Goal: Obtain resource: Download file/media

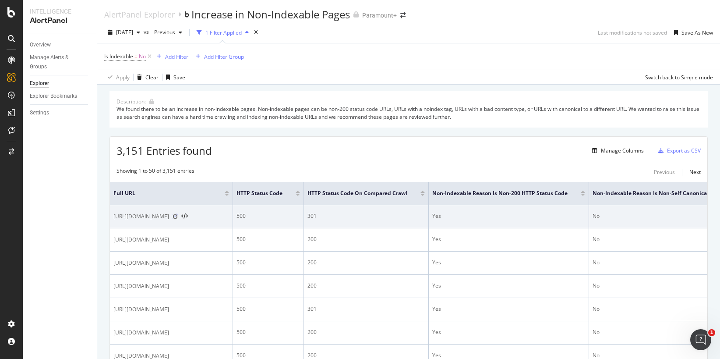
click at [178, 217] on icon at bounding box center [175, 216] width 5 height 5
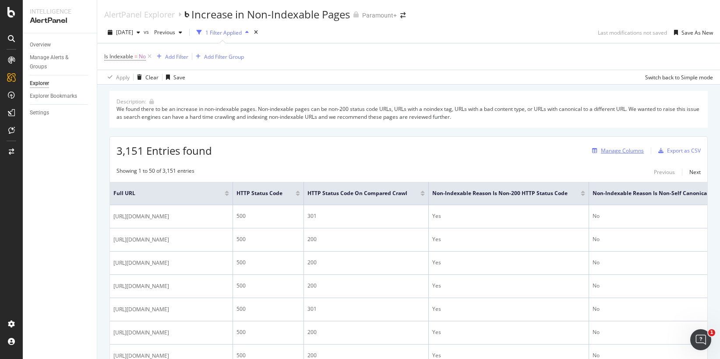
click at [605, 153] on div "Manage Columns" at bounding box center [622, 150] width 43 height 7
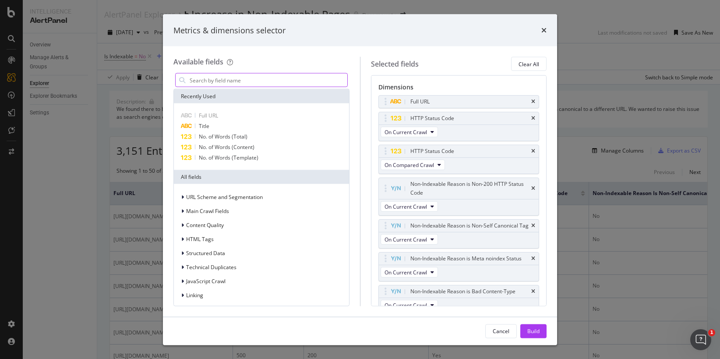
click at [226, 75] on input "modal" at bounding box center [268, 80] width 159 height 13
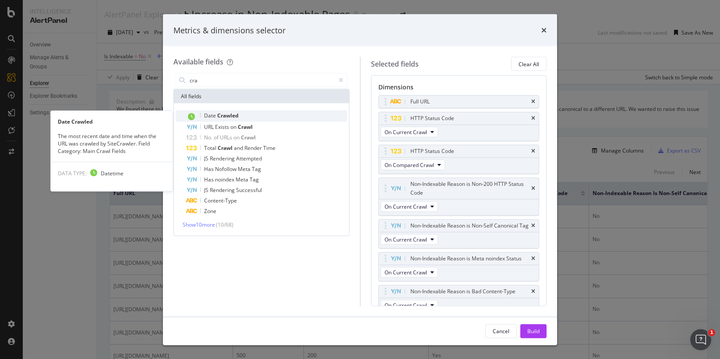
type input "cra"
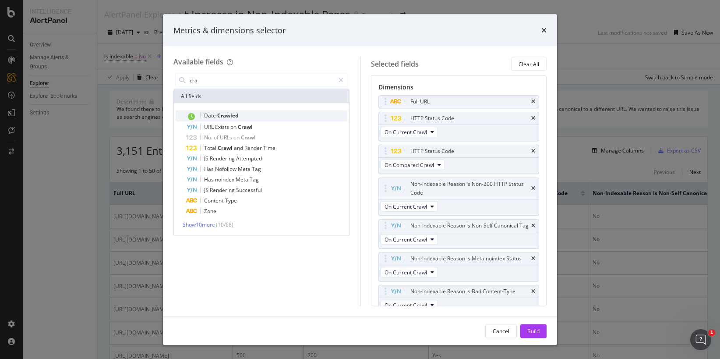
click at [227, 114] on span "Crawled" at bounding box center [227, 115] width 21 height 7
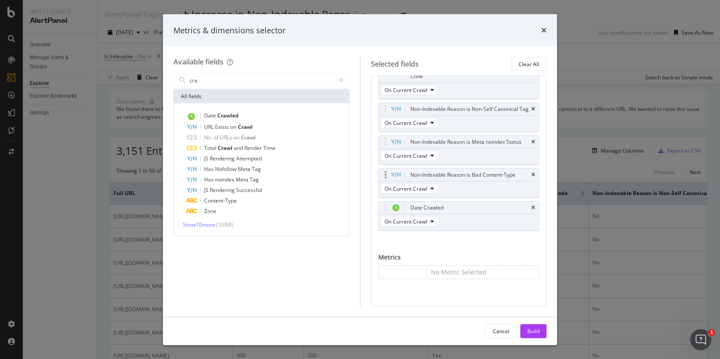
scroll to position [125, 0]
click at [531, 328] on div "Build" at bounding box center [533, 330] width 12 height 7
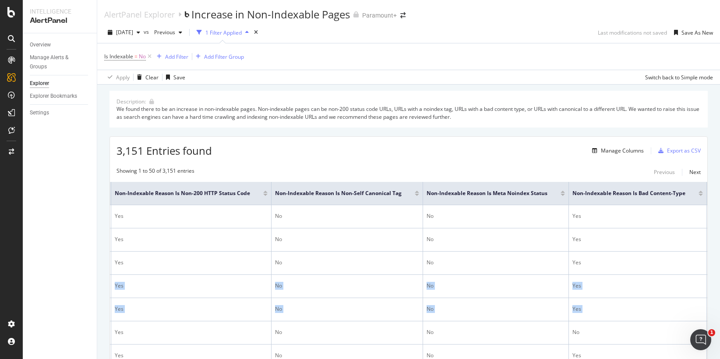
scroll to position [0, 478]
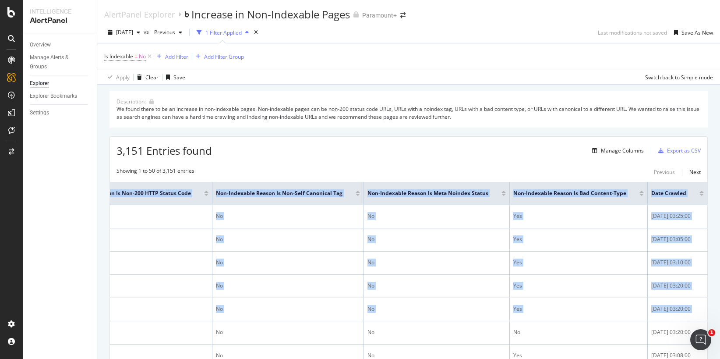
drag, startPoint x: 426, startPoint y: 354, endPoint x: 715, endPoint y: 285, distance: 297.3
click at [715, 285] on div "AlertPanel Explorer Increase in Non-Indexable Pages Paramount+ [DATE] vs Previo…" at bounding box center [408, 179] width 623 height 359
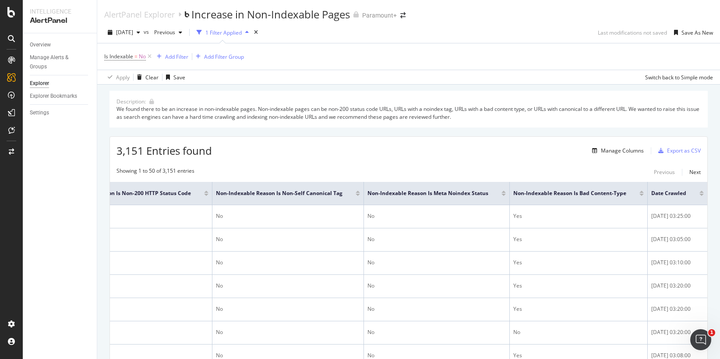
click at [699, 195] on div at bounding box center [701, 195] width 4 height 2
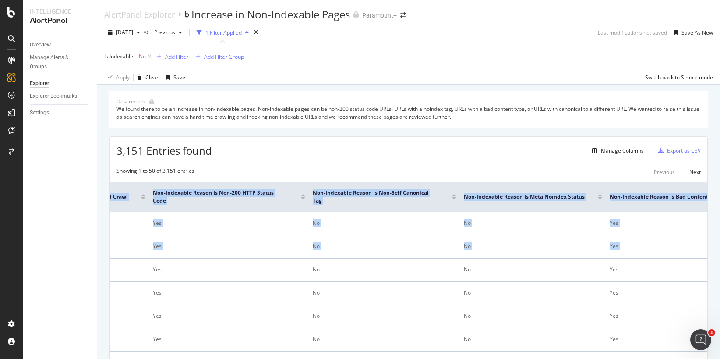
scroll to position [0, 478]
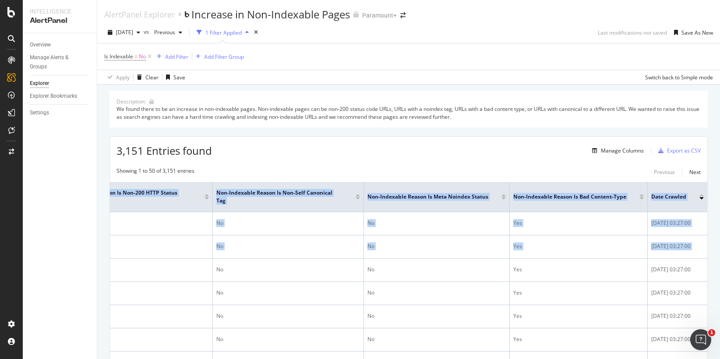
drag, startPoint x: 575, startPoint y: 266, endPoint x: 781, endPoint y: 242, distance: 208.1
click at [720, 242] on html "Intelligence AlertPanel Overview Manage Alerts & Groups Explorer Explorer Bookm…" at bounding box center [360, 179] width 720 height 359
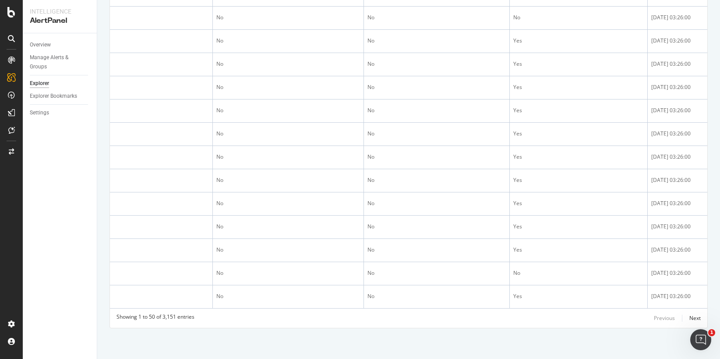
scroll to position [1369, 0]
click at [689, 317] on div "Next" at bounding box center [694, 317] width 11 height 7
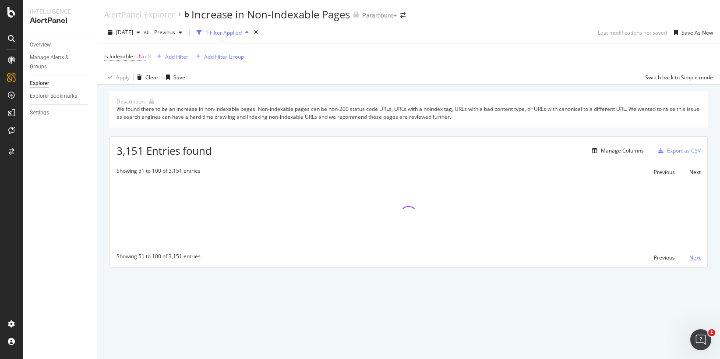
scroll to position [0, 0]
click at [678, 155] on div "Export as CSV" at bounding box center [678, 150] width 46 height 13
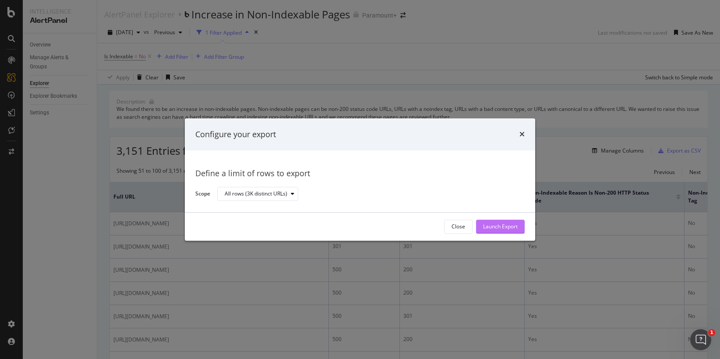
click at [511, 224] on div "Launch Export" at bounding box center [500, 226] width 35 height 7
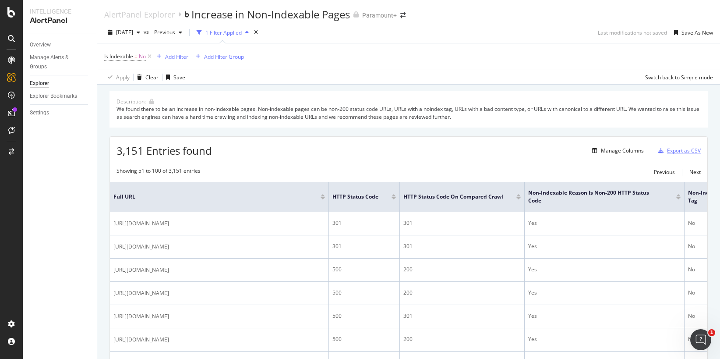
click at [667, 150] on div "Export as CSV" at bounding box center [684, 150] width 34 height 7
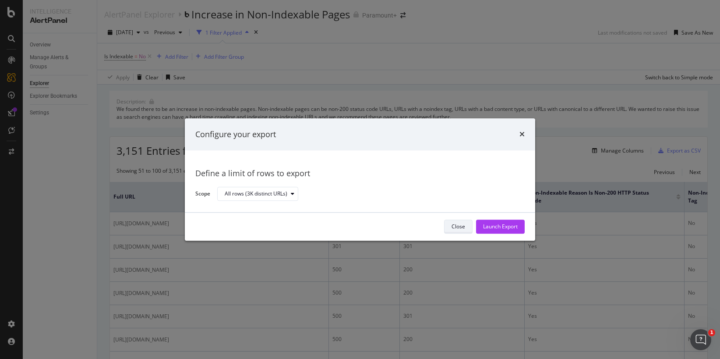
click at [449, 229] on button "Close" at bounding box center [458, 226] width 28 height 14
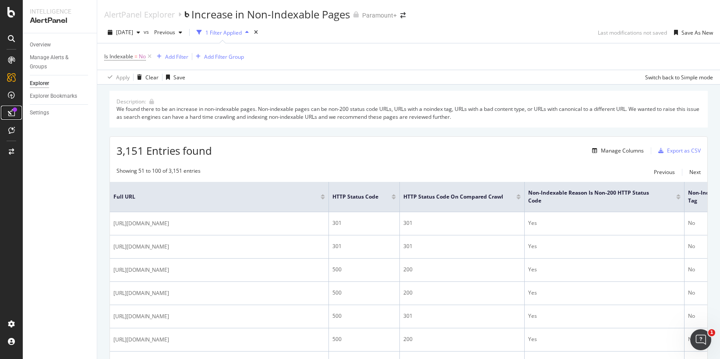
click at [9, 117] on div at bounding box center [11, 113] width 14 height 14
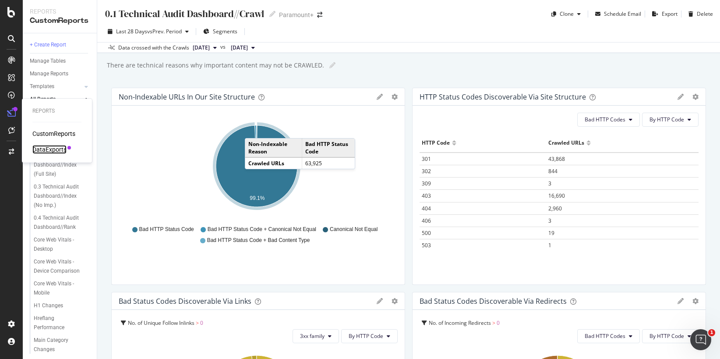
click at [56, 149] on div "DataExports" at bounding box center [49, 149] width 34 height 9
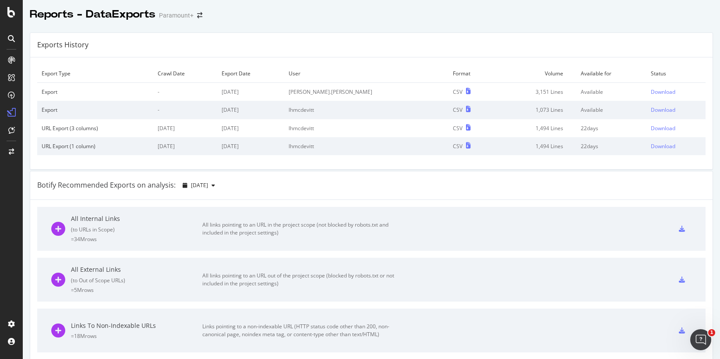
click at [541, 49] on div "Exports History" at bounding box center [371, 45] width 682 height 25
click at [676, 62] on div "Export Type Crawl Date Export Date User Format Volume Available for Status Expo…" at bounding box center [371, 113] width 682 height 112
click at [651, 89] on div "Download" at bounding box center [663, 91] width 25 height 7
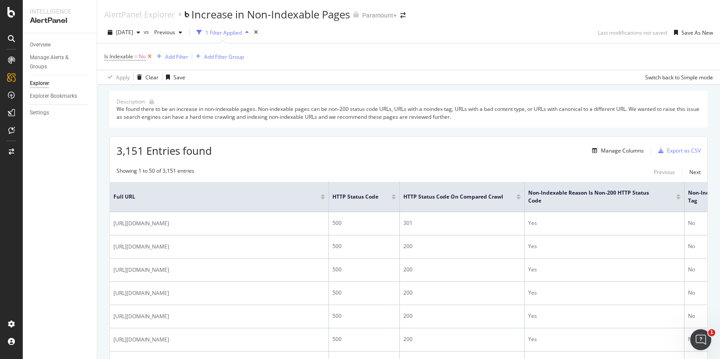
click at [149, 57] on icon at bounding box center [149, 56] width 7 height 9
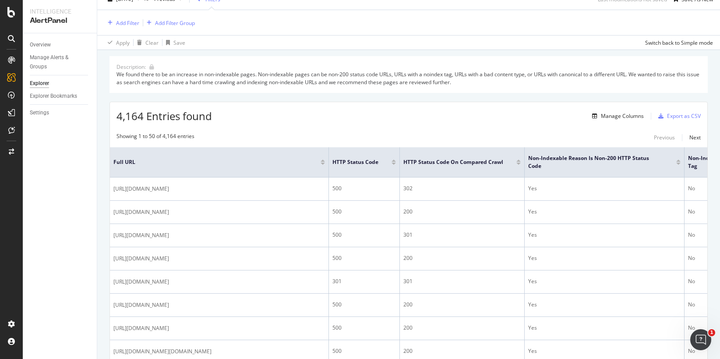
scroll to position [10, 0]
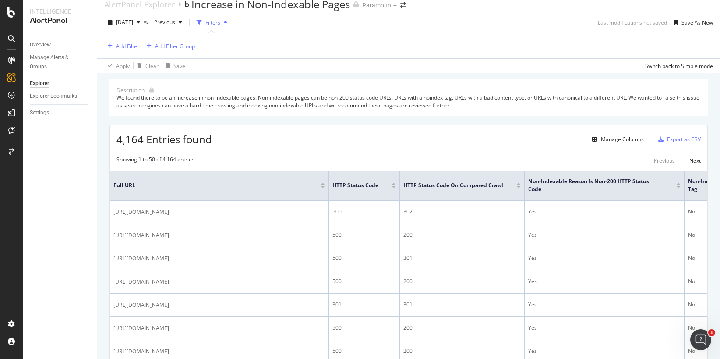
click at [680, 138] on div "Export as CSV" at bounding box center [684, 138] width 34 height 7
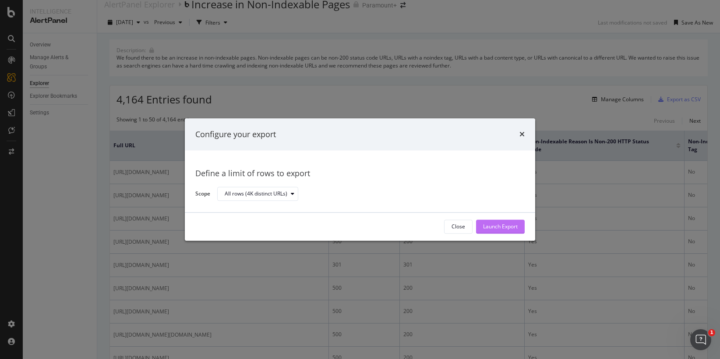
click at [511, 230] on div "Launch Export" at bounding box center [500, 226] width 35 height 7
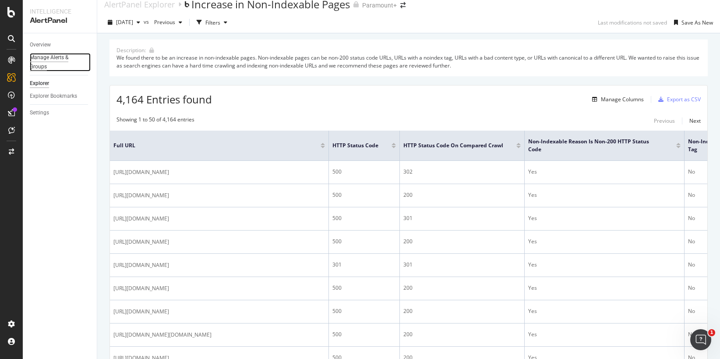
click at [52, 60] on div "Manage Alerts & Groups" at bounding box center [56, 62] width 53 height 18
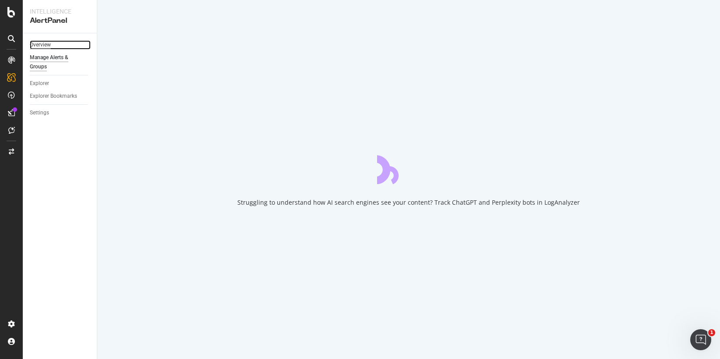
click at [47, 48] on div "Overview" at bounding box center [40, 44] width 21 height 9
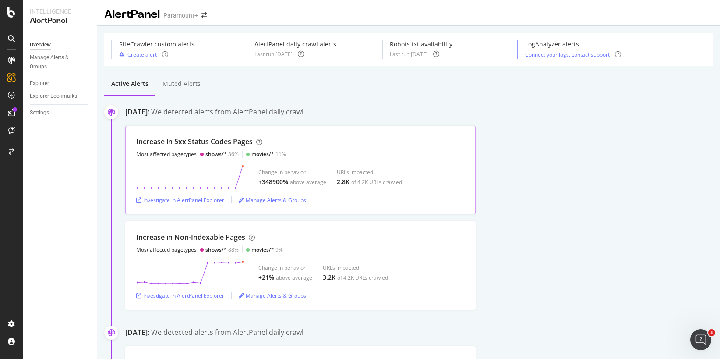
click at [184, 199] on div "Investigate in AlertPanel Explorer" at bounding box center [180, 199] width 88 height 7
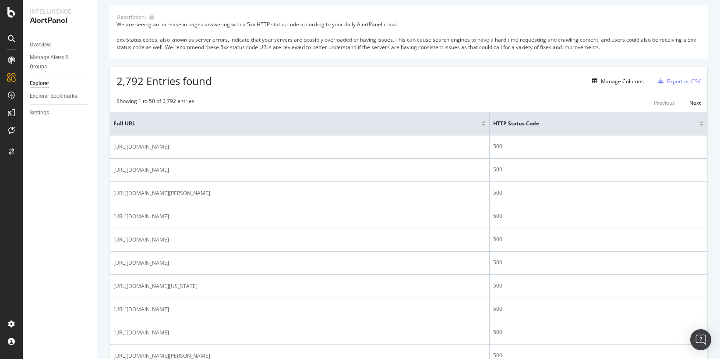
scroll to position [87, 0]
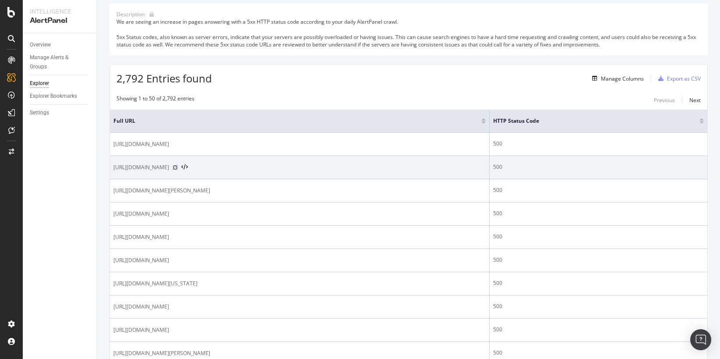
click at [178, 168] on icon at bounding box center [175, 167] width 5 height 5
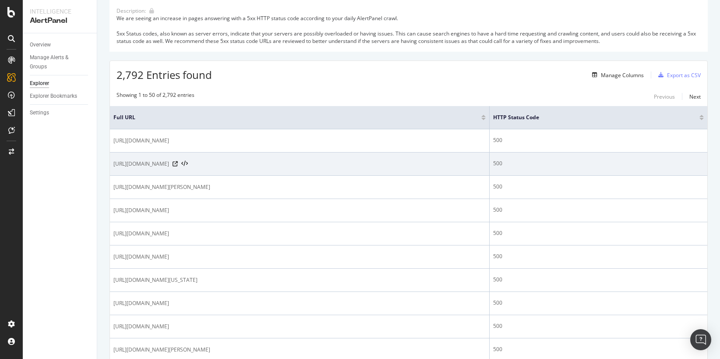
scroll to position [91, 0]
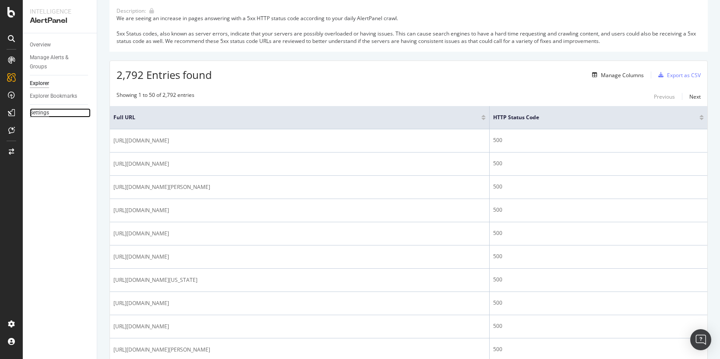
click at [37, 110] on div "Settings" at bounding box center [39, 112] width 19 height 9
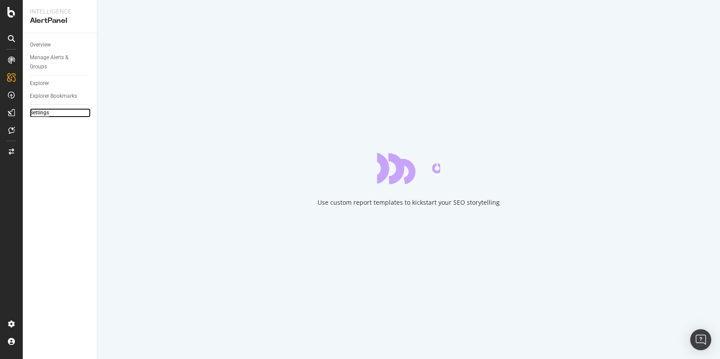
select select "02"
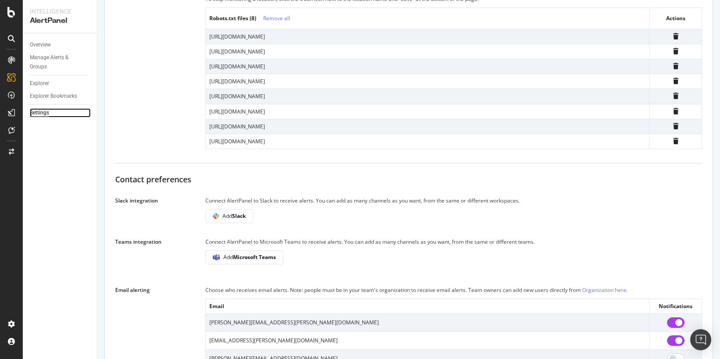
scroll to position [548, 0]
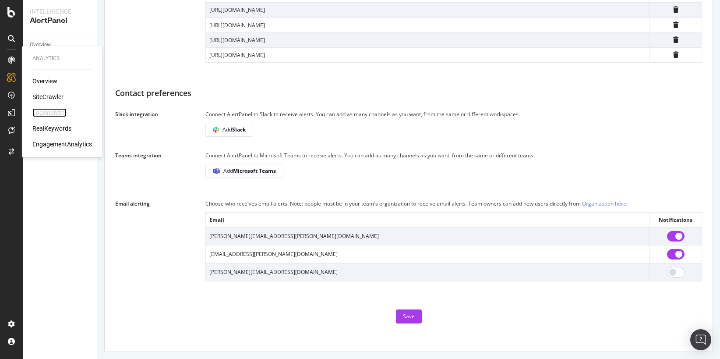
click at [53, 113] on div "LogAnalyzer" at bounding box center [49, 112] width 34 height 9
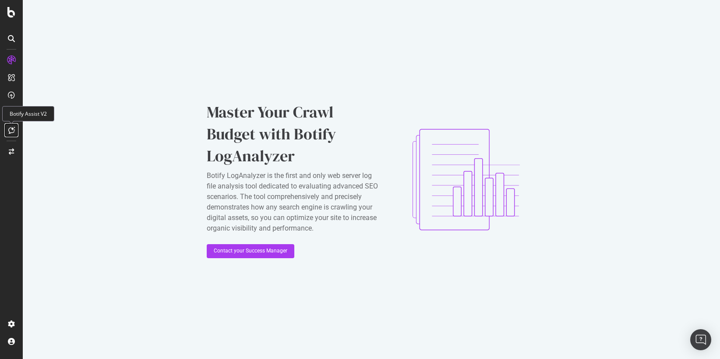
click at [7, 132] on div at bounding box center [11, 130] width 14 height 14
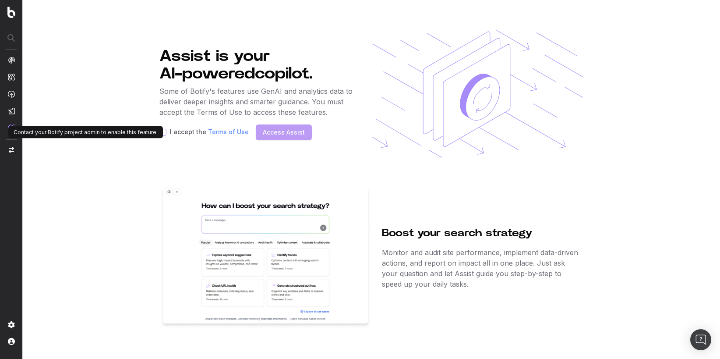
click at [224, 134] on link "Terms of Use" at bounding box center [228, 131] width 41 height 7
